Goal: Navigation & Orientation: Go to known website

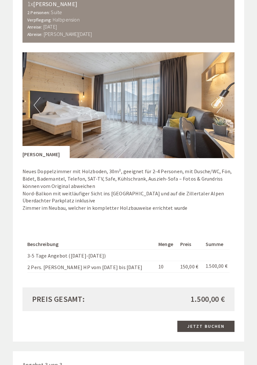
scroll to position [797, 0]
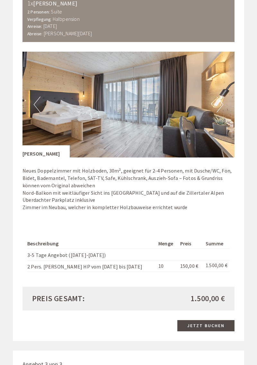
click at [221, 106] on button "Next" at bounding box center [219, 105] width 7 height 16
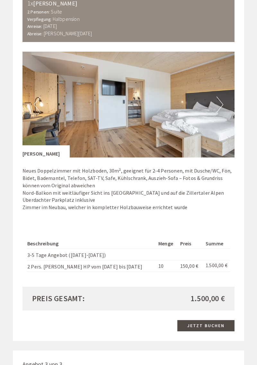
click at [219, 107] on button "Next" at bounding box center [219, 105] width 7 height 16
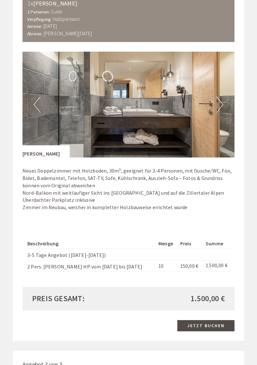
click at [219, 107] on button "Next" at bounding box center [219, 105] width 7 height 16
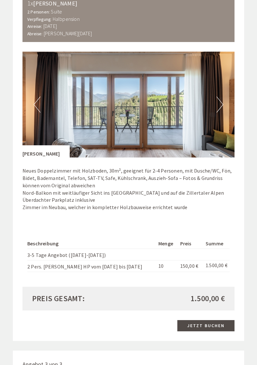
click at [224, 104] on img at bounding box center [128, 105] width 212 height 106
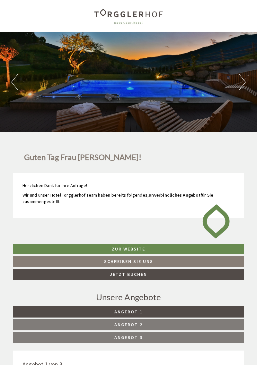
scroll to position [13, 0]
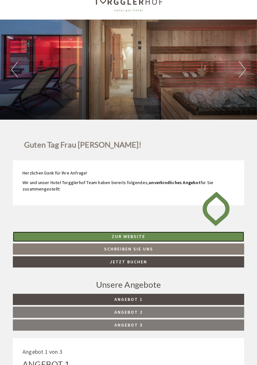
click at [149, 237] on link "Zur Website" at bounding box center [128, 237] width 231 height 10
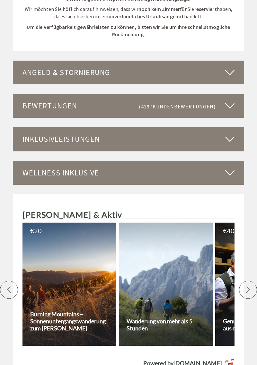
scroll to position [1662, 0]
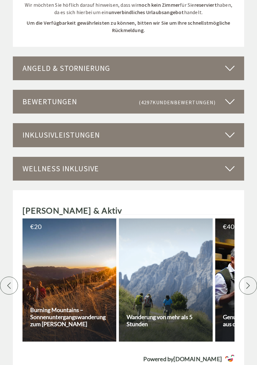
click at [230, 169] on icon at bounding box center [229, 168] width 9 height 11
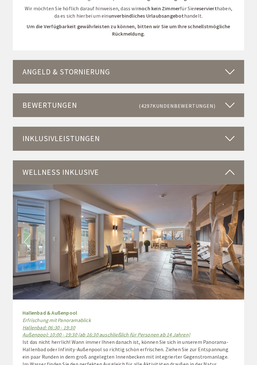
scroll to position [1658, 0]
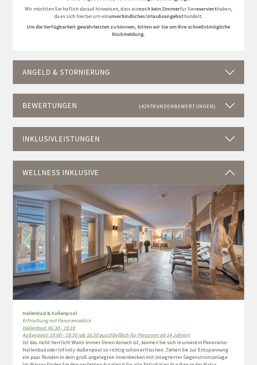
click at [232, 138] on icon at bounding box center [229, 138] width 9 height 11
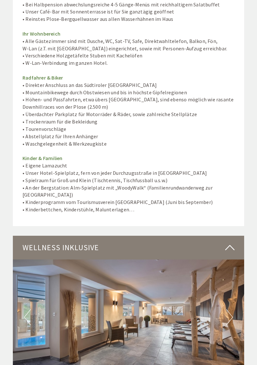
scroll to position [2132, 0]
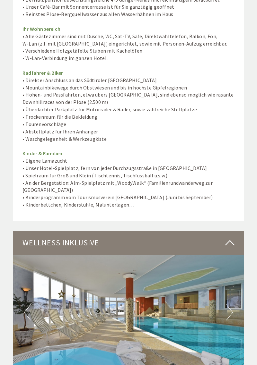
click at [232, 304] on button "Next" at bounding box center [229, 312] width 7 height 16
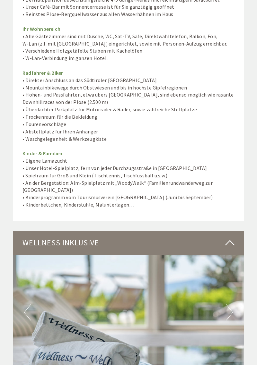
click at [234, 283] on img at bounding box center [128, 313] width 231 height 116
click at [233, 285] on img at bounding box center [128, 313] width 231 height 116
click at [233, 287] on img at bounding box center [128, 313] width 231 height 116
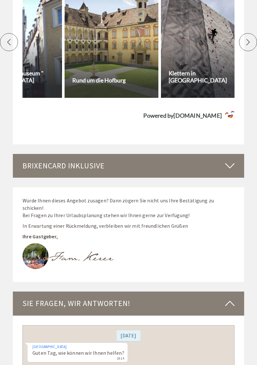
scroll to position [2980, 0]
click at [228, 160] on icon at bounding box center [229, 165] width 9 height 11
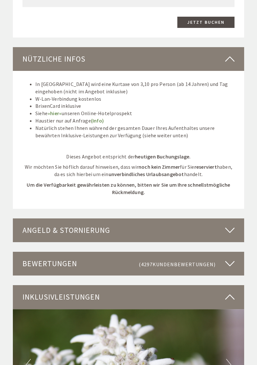
scroll to position [1498, 0]
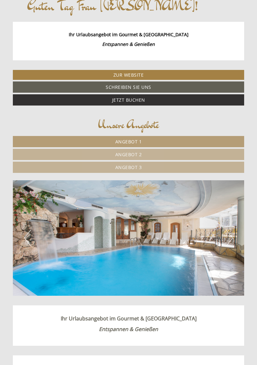
scroll to position [155, 0]
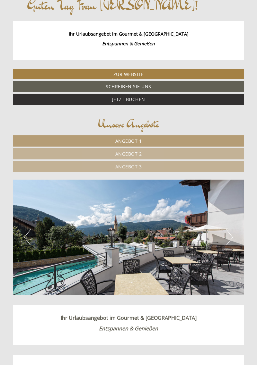
click at [231, 239] on button "Next" at bounding box center [229, 237] width 7 height 16
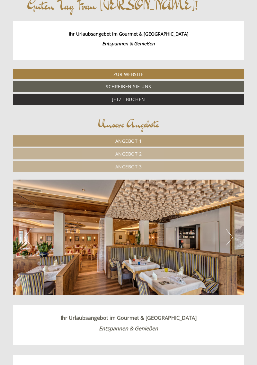
click at [231, 239] on button "Next" at bounding box center [229, 237] width 7 height 16
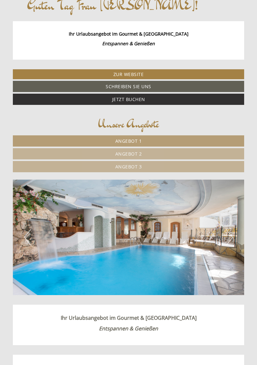
click at [233, 237] on img at bounding box center [128, 238] width 231 height 116
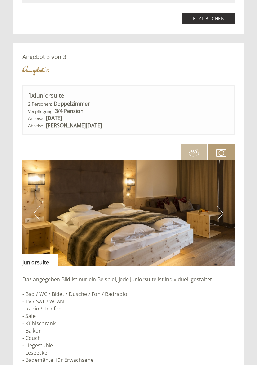
scroll to position [1374, 0]
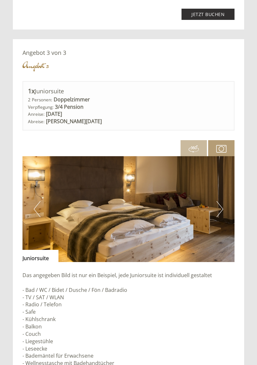
click at [219, 213] on button "Next" at bounding box center [219, 209] width 7 height 16
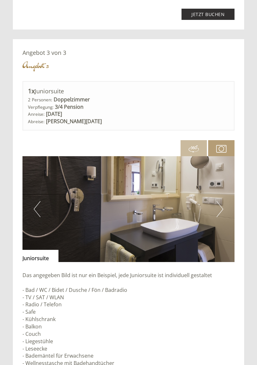
click at [219, 213] on button "Next" at bounding box center [219, 209] width 7 height 16
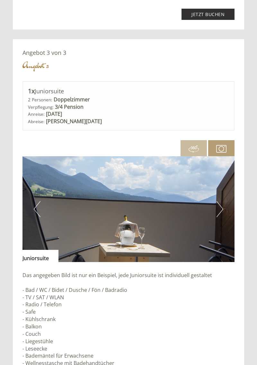
click at [220, 210] on button "Next" at bounding box center [219, 209] width 7 height 16
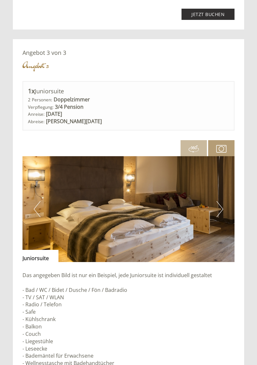
click at [220, 210] on button "Next" at bounding box center [219, 209] width 7 height 16
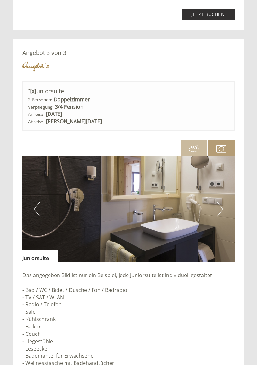
click at [220, 210] on button "Next" at bounding box center [219, 209] width 7 height 16
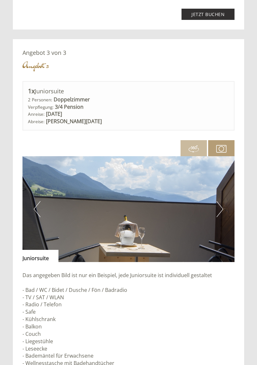
click at [220, 209] on button "Next" at bounding box center [219, 209] width 7 height 16
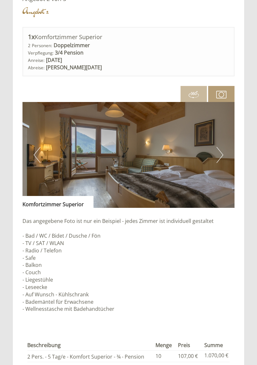
scroll to position [968, 0]
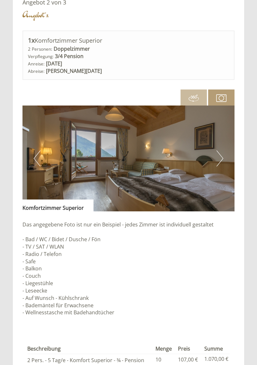
click at [219, 163] on button "Next" at bounding box center [219, 158] width 7 height 16
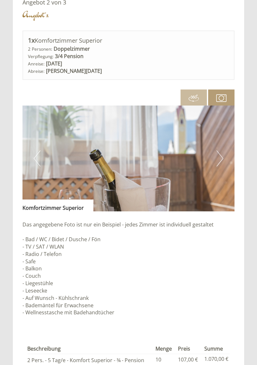
click at [223, 159] on img at bounding box center [128, 159] width 212 height 106
click at [220, 162] on button "Next" at bounding box center [219, 158] width 7 height 16
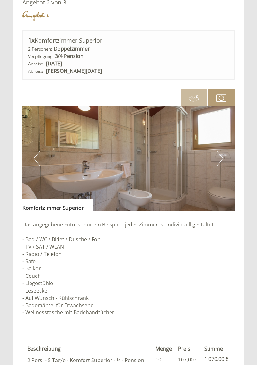
click at [222, 159] on button "Next" at bounding box center [219, 158] width 7 height 16
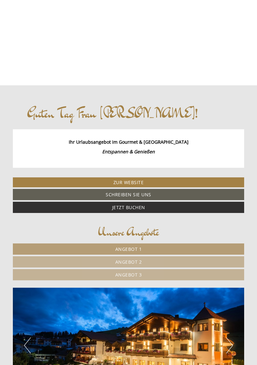
scroll to position [0, 0]
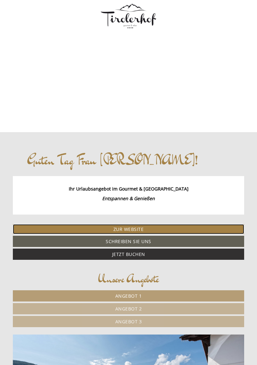
click at [149, 229] on link "Zur Website" at bounding box center [128, 229] width 231 height 10
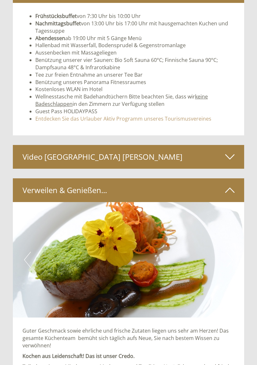
scroll to position [1927, 0]
